Goal: Task Accomplishment & Management: Manage account settings

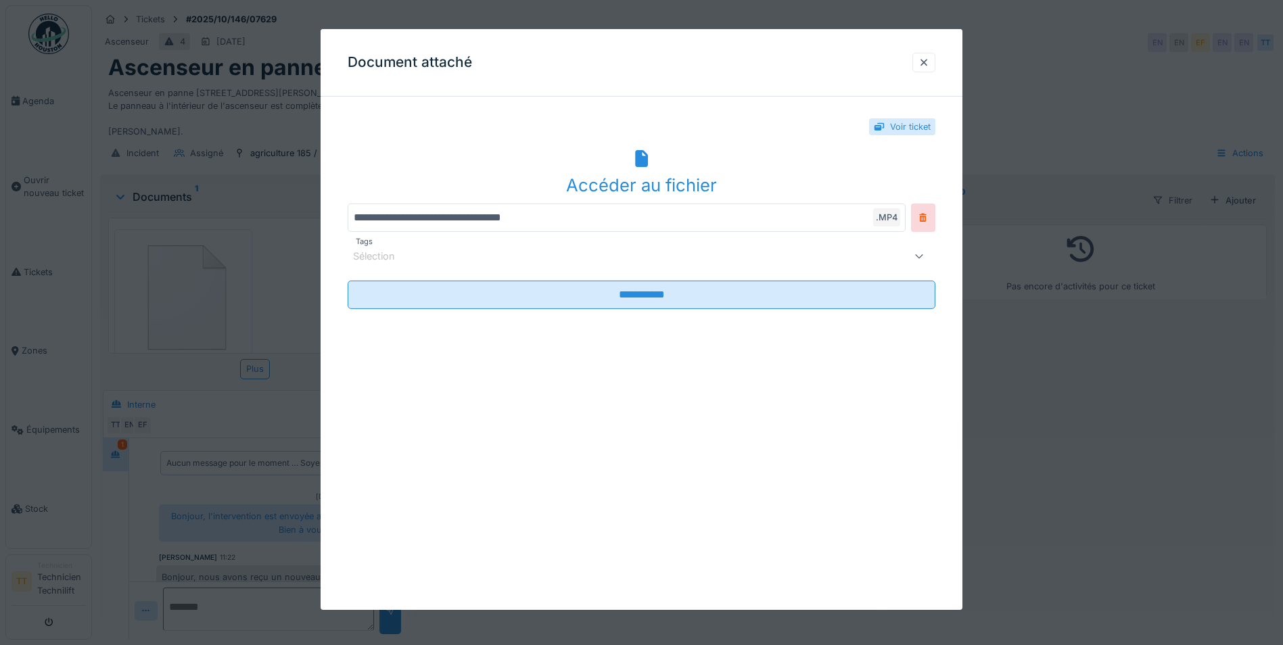
scroll to position [40, 0]
click at [927, 62] on div at bounding box center [923, 62] width 11 height 13
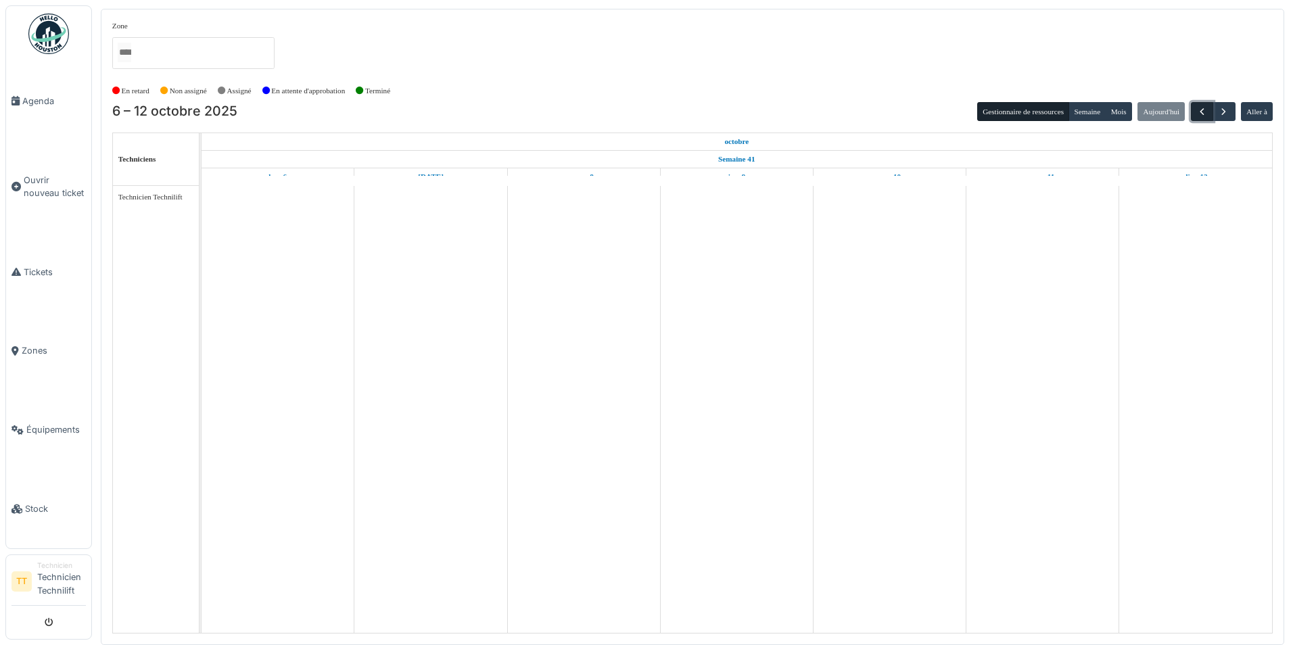
click at [1200, 116] on span "button" at bounding box center [1201, 111] width 11 height 11
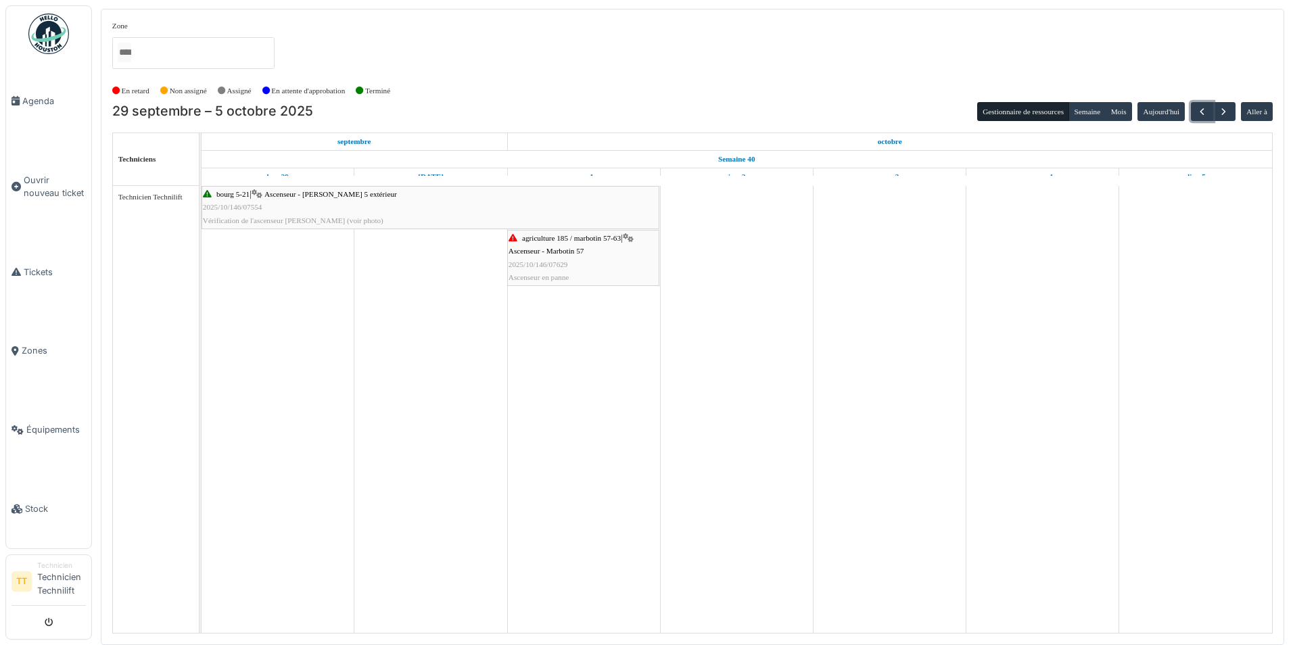
click at [286, 212] on div "bourg 5-21 | Ascenseur - C. Bourg 5 extérieur 2025/10/146/07554 Vérification de…" at bounding box center [430, 207] width 455 height 39
click at [211, 197] on icon at bounding box center [207, 194] width 9 height 9
click at [582, 249] on span "Ascenseur - Marbotin 57" at bounding box center [546, 251] width 76 height 8
click at [39, 280] on link "Tickets" at bounding box center [48, 272] width 85 height 79
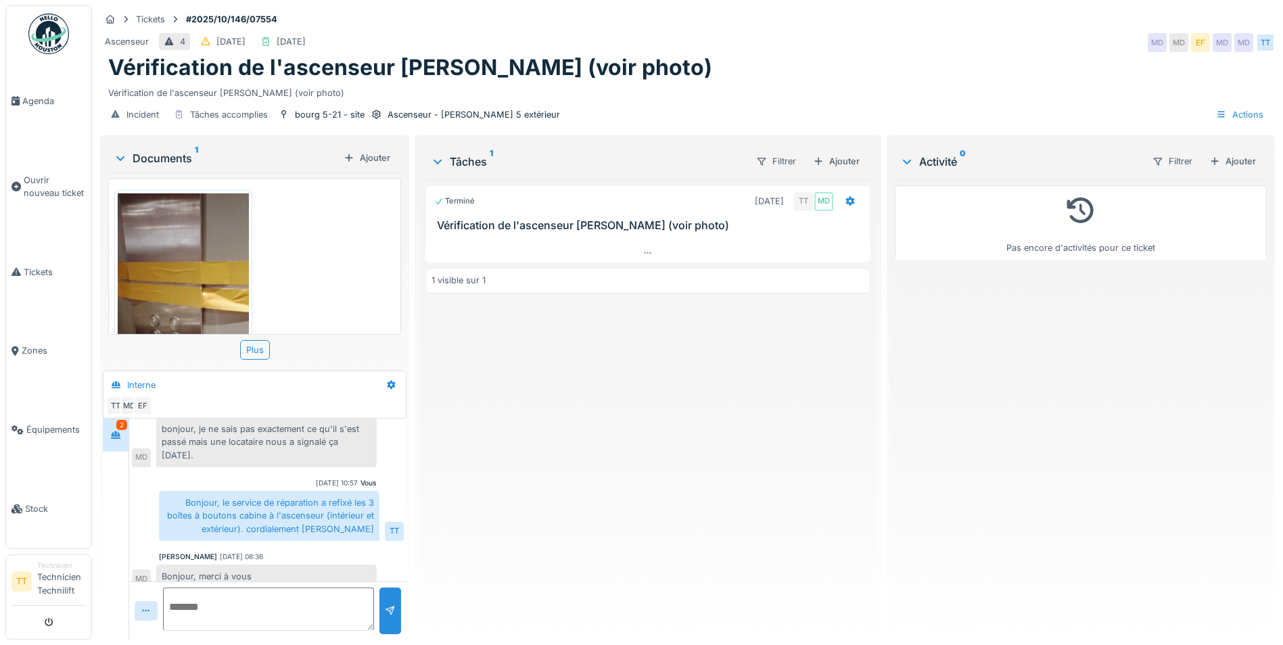
scroll to position [10, 0]
click at [239, 599] on textarea at bounding box center [268, 609] width 211 height 43
type textarea "**********"
drag, startPoint x: 245, startPoint y: 617, endPoint x: 150, endPoint y: 590, distance: 99.3
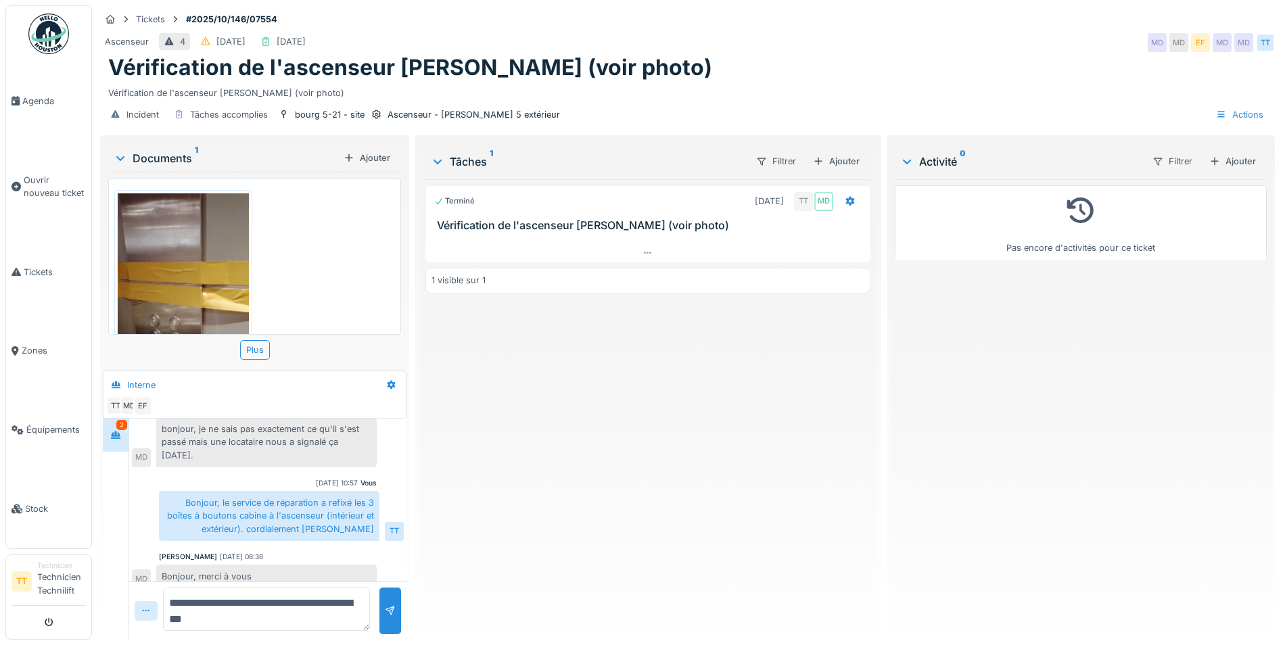
click at [150, 590] on div "**********" at bounding box center [267, 610] width 277 height 58
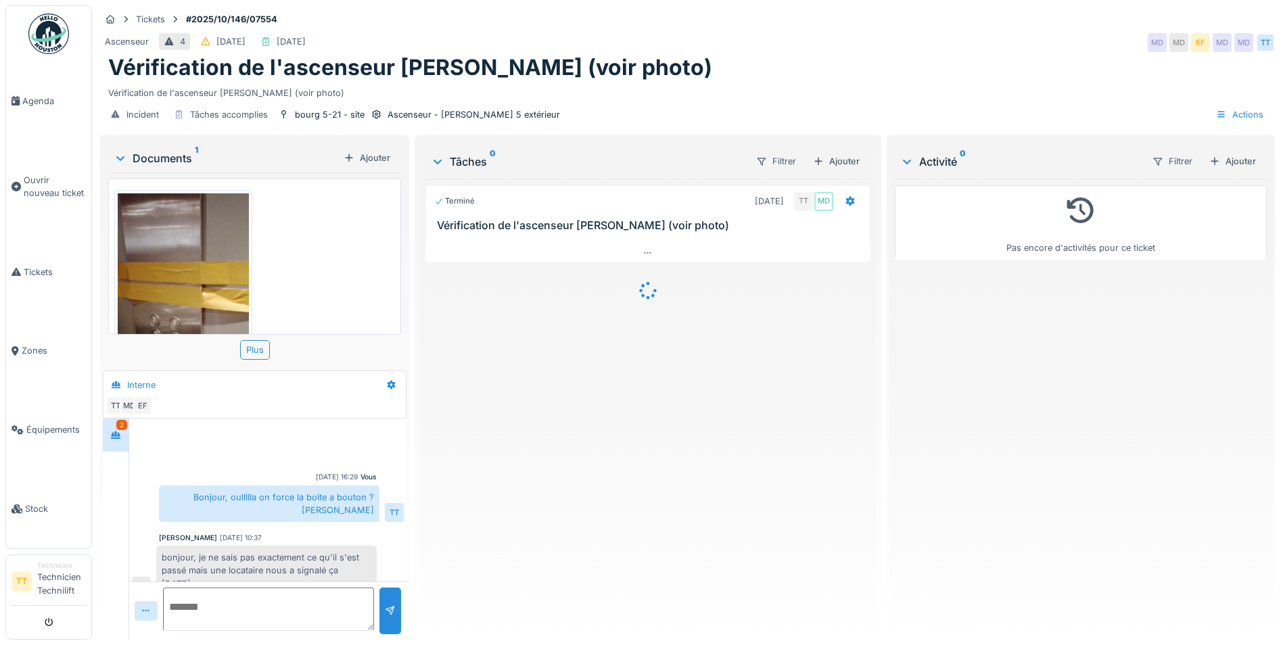
scroll to position [128, 0]
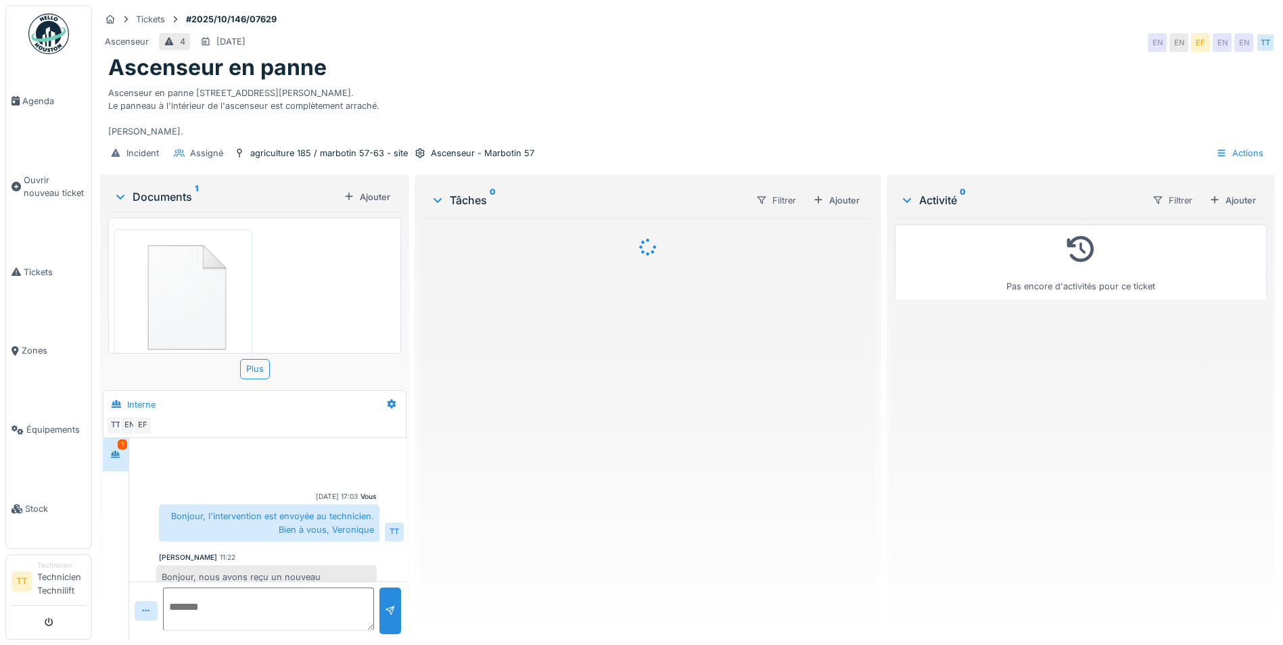
scroll to position [40, 0]
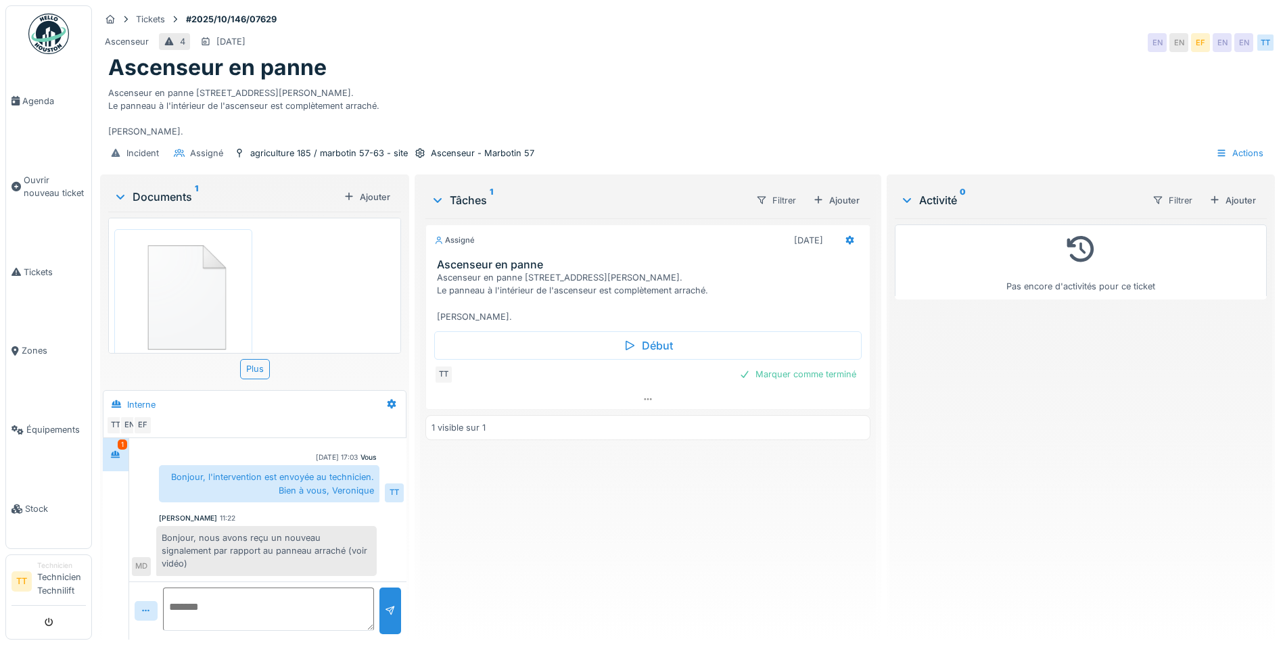
click at [444, 279] on div "Ascenseur en panne [STREET_ADDRESS][PERSON_NAME]. Le panneau à l'intérieur de l…" at bounding box center [650, 297] width 427 height 52
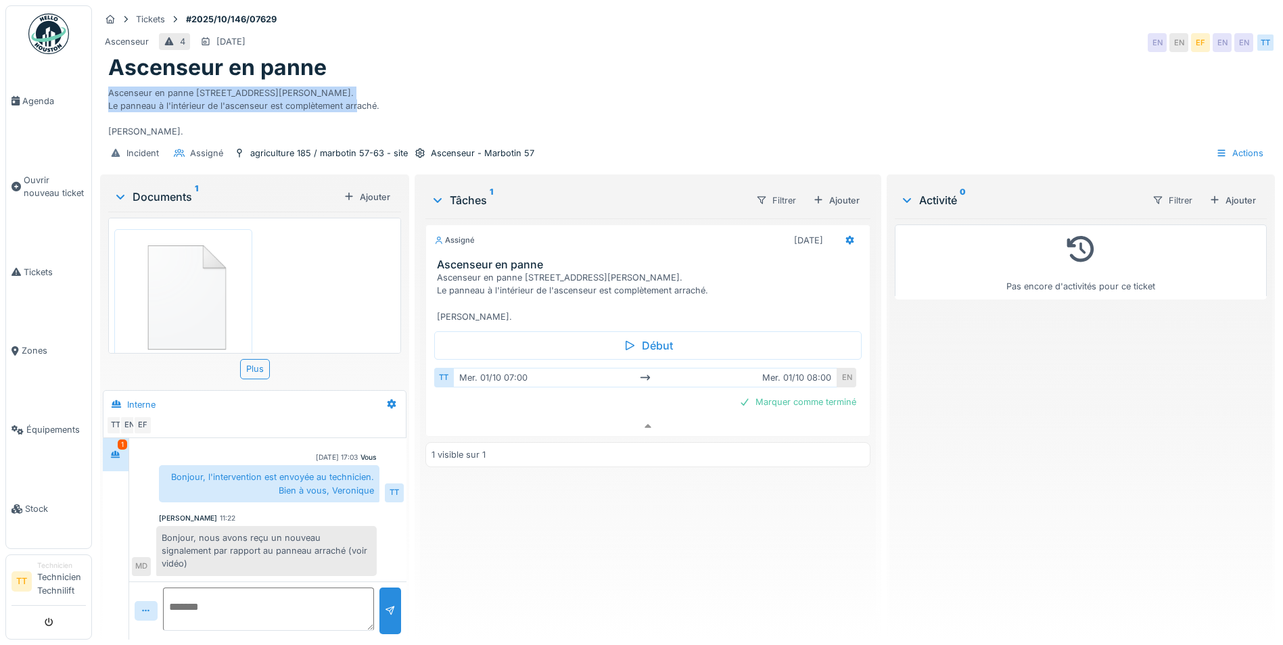
drag, startPoint x: 108, startPoint y: 85, endPoint x: 384, endPoint y: 101, distance: 276.3
click at [384, 101] on div "Ascenseur en panne [STREET_ADDRESS][PERSON_NAME]. Le panneau à l'intérieur de l…" at bounding box center [687, 109] width 1158 height 57
copy div "Ascenseur en panne rue Adolphe Marbotin, 57. Le panneau à l'intérieur de l'asce…"
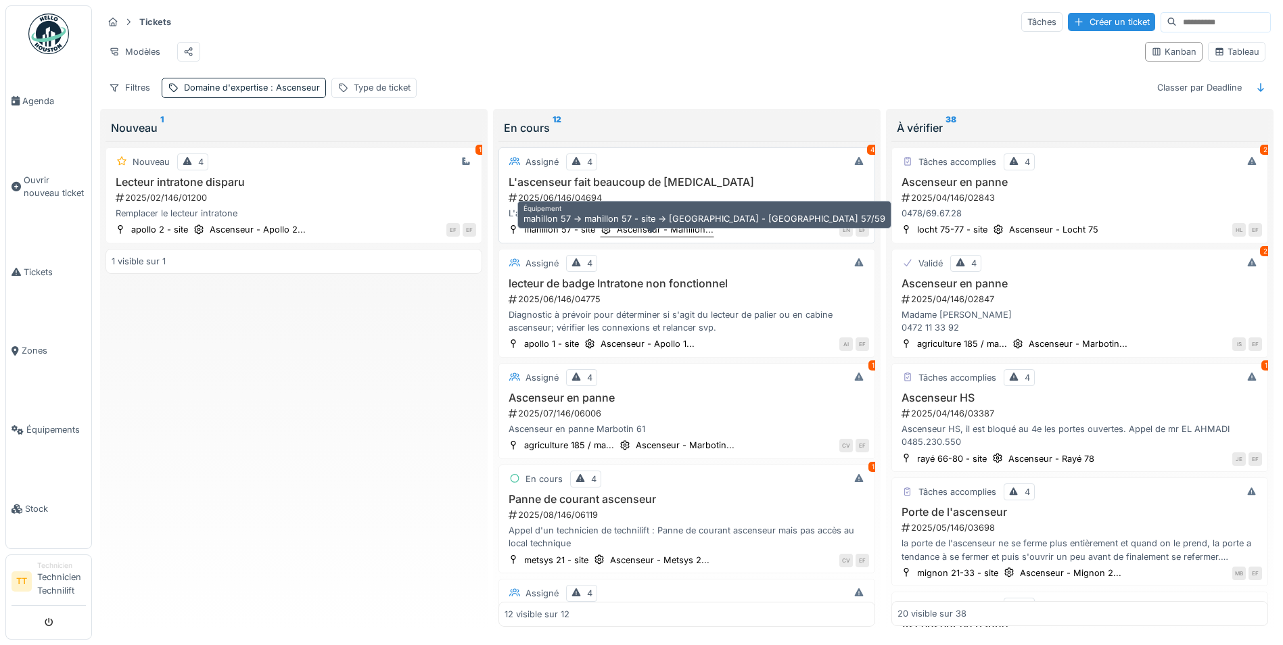
click at [678, 237] on div "Ascenseur - Mahillon..." at bounding box center [657, 229] width 114 height 14
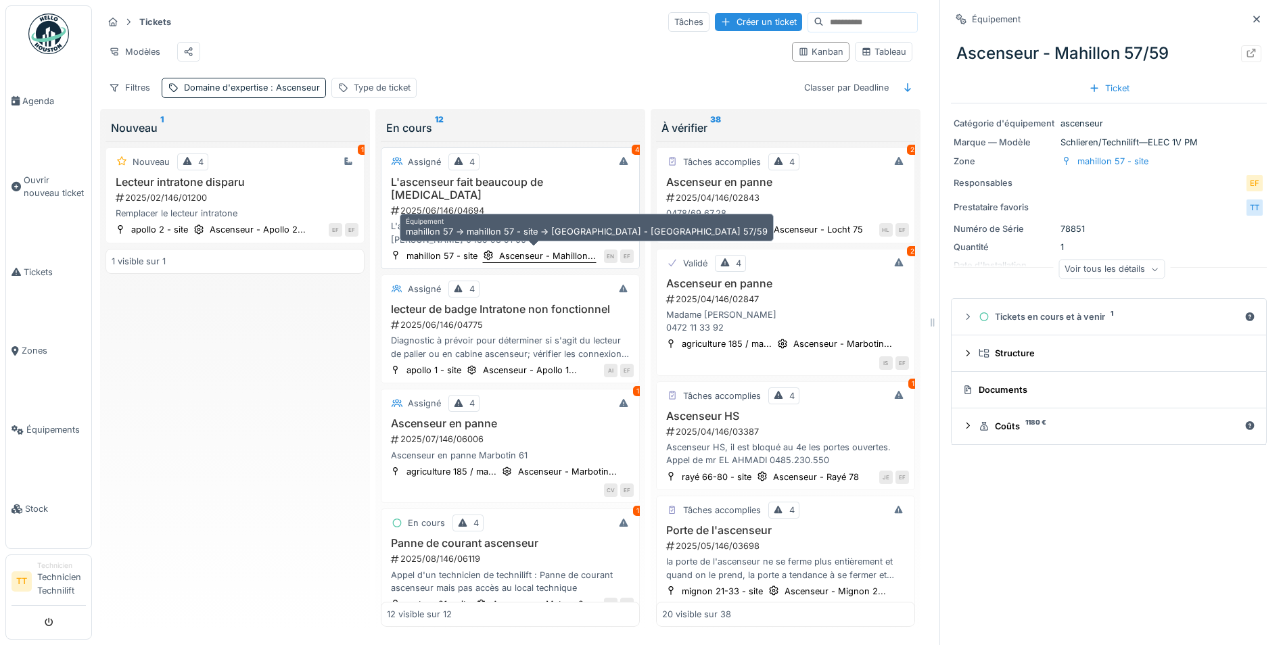
click at [510, 254] on div "Ascenseur - Mahillon..." at bounding box center [547, 255] width 97 height 13
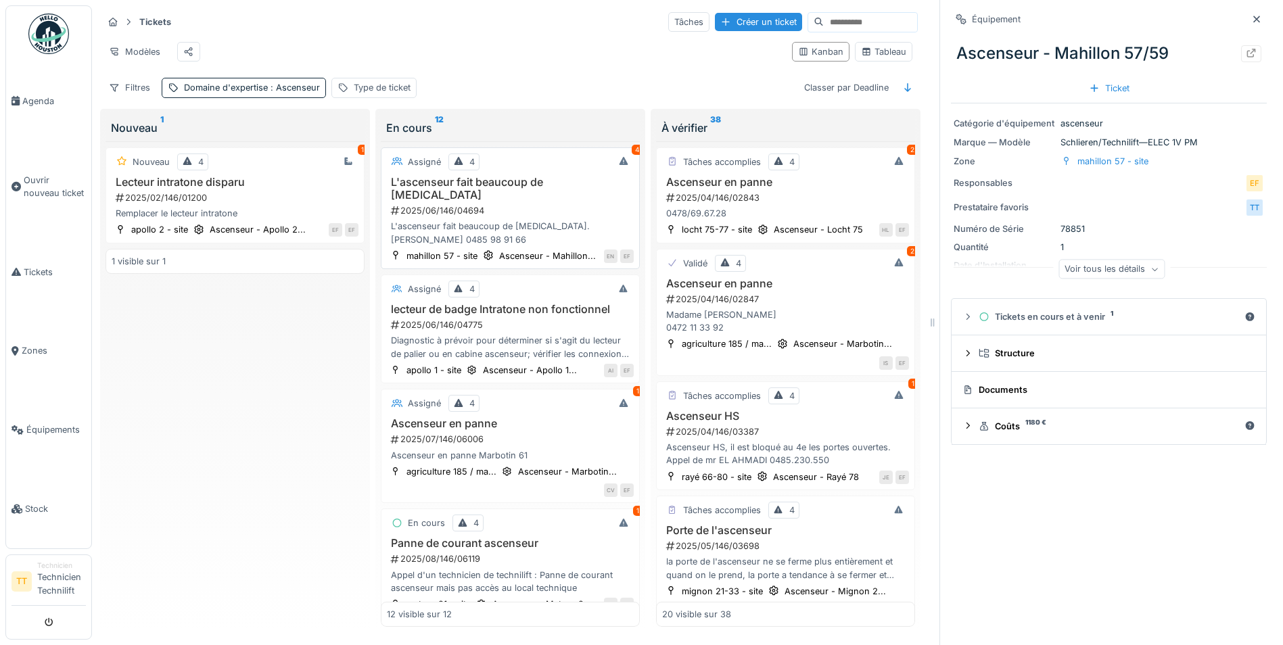
click at [456, 197] on h3 "L'ascenseur fait beaucoup de bruit" at bounding box center [510, 189] width 247 height 26
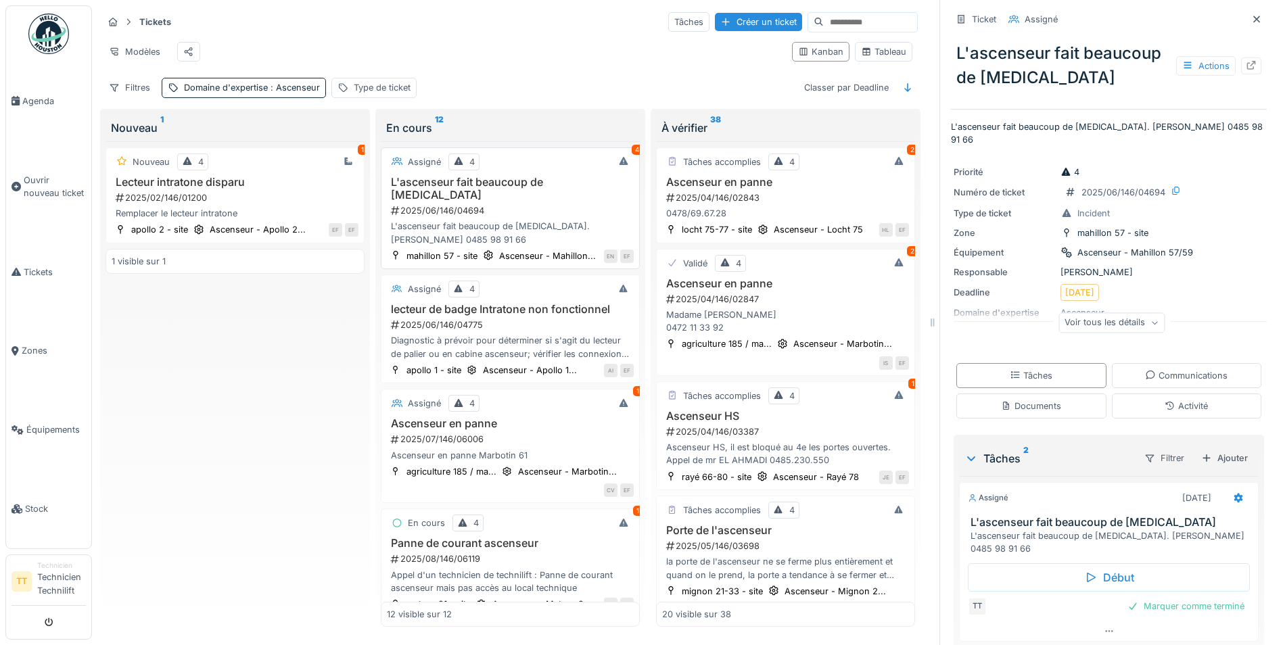
click at [456, 199] on div "L'ascenseur fait beaucoup de bruit 2025/06/146/04694 L'ascenseur fait beaucoup …" at bounding box center [510, 211] width 247 height 70
drag, startPoint x: 938, startPoint y: 122, endPoint x: 1197, endPoint y: 120, distance: 258.3
click at [1197, 120] on div "Ticket Assigné L'ascenseur fait beaucoup de bruit Actions L'ascenseur fait beau…" at bounding box center [1108, 322] width 338 height 645
copy p "L'ascenseur fait beaucoup de bruit. Mme Bastin 0485 98 91 66"
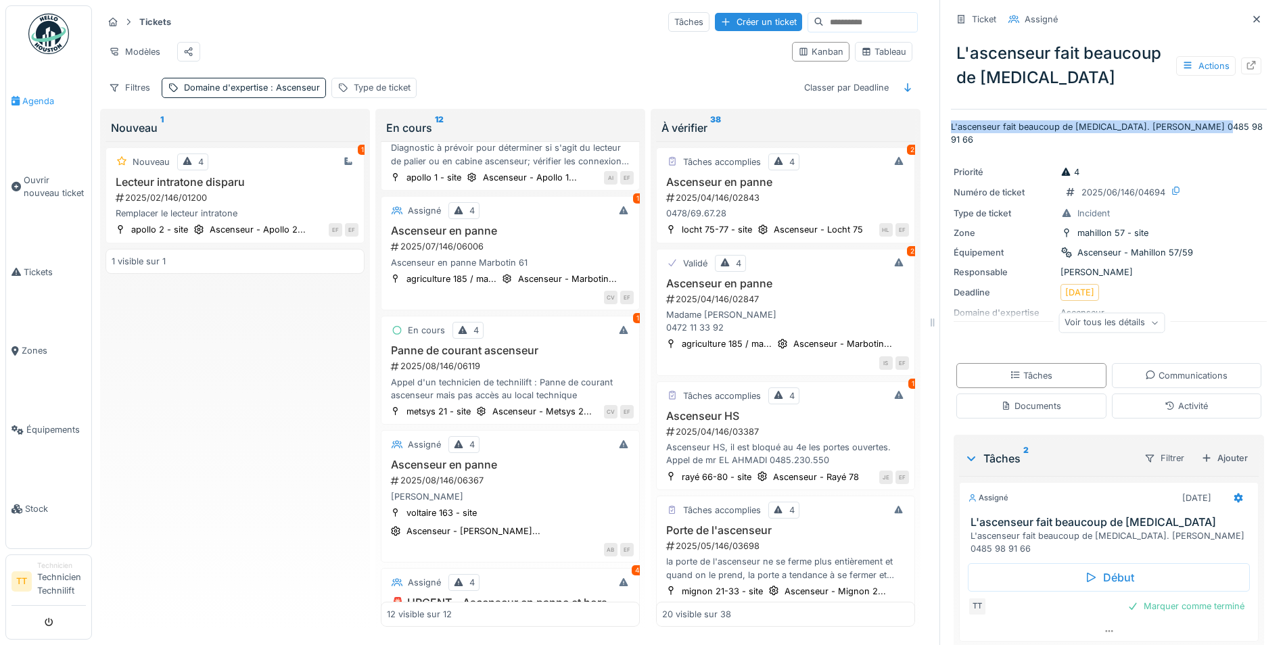
click at [49, 106] on span "Agenda" at bounding box center [54, 101] width 64 height 13
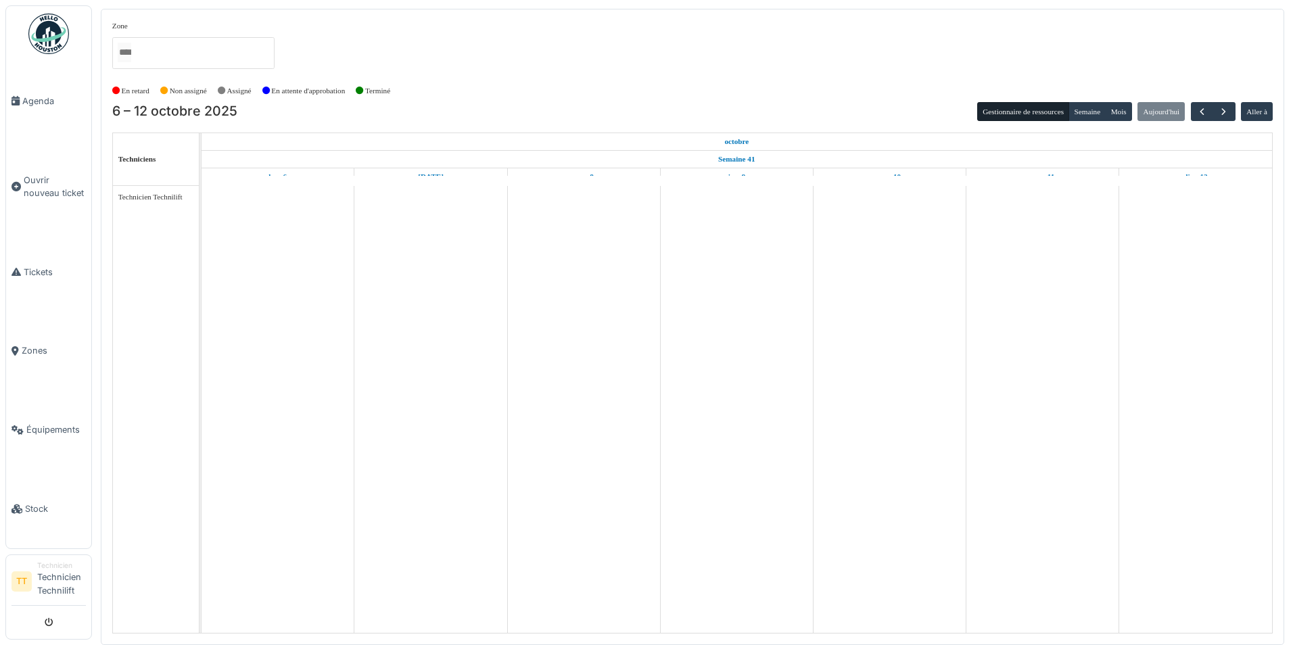
click at [504, 68] on div "Zone agriculture 169 / haecht 662-664 agriculture 171-175 agriculture 177 / mar…" at bounding box center [692, 49] width 1160 height 59
